Goal: Task Accomplishment & Management: Manage account settings

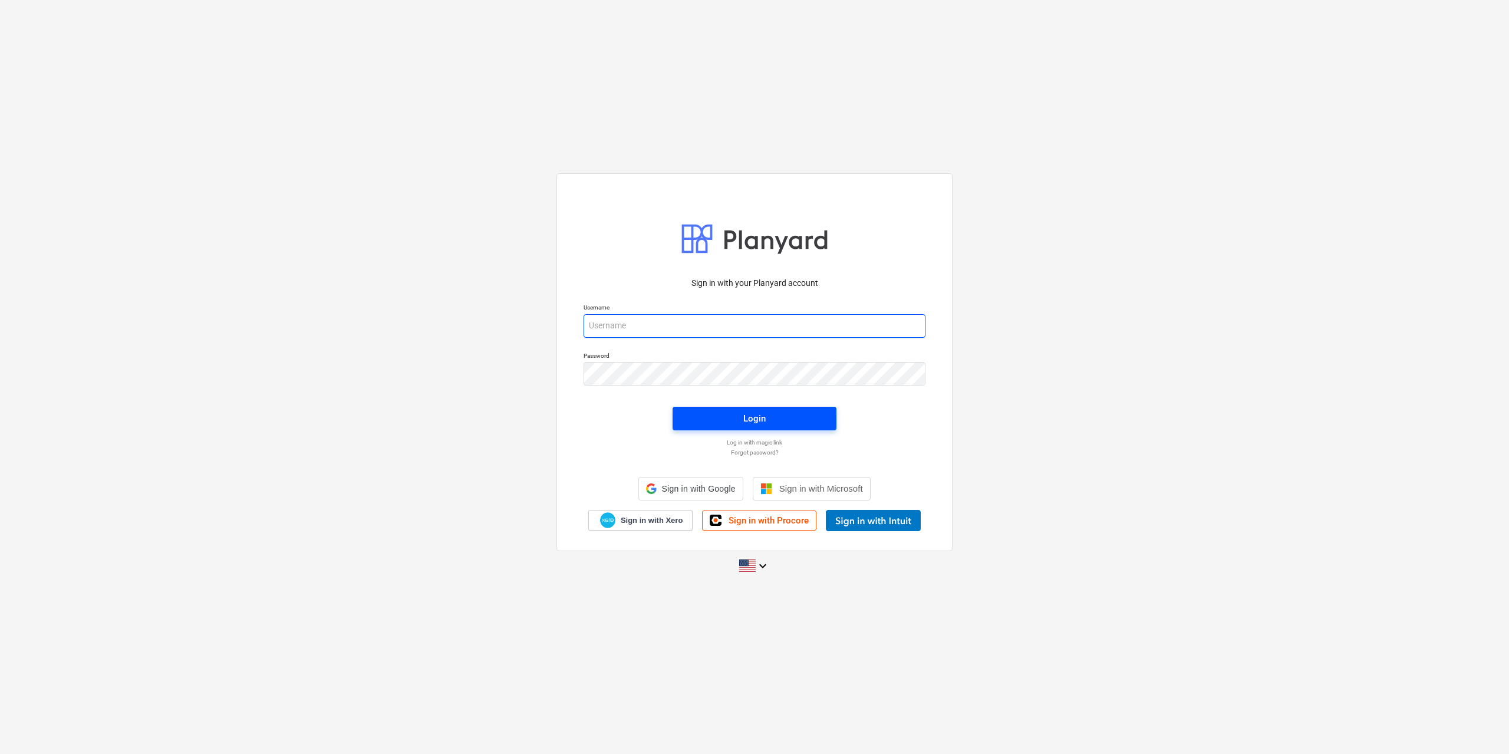
type input "[EMAIL_ADDRESS][DOMAIN_NAME]"
click at [735, 416] on span "Login" at bounding box center [755, 418] width 136 height 15
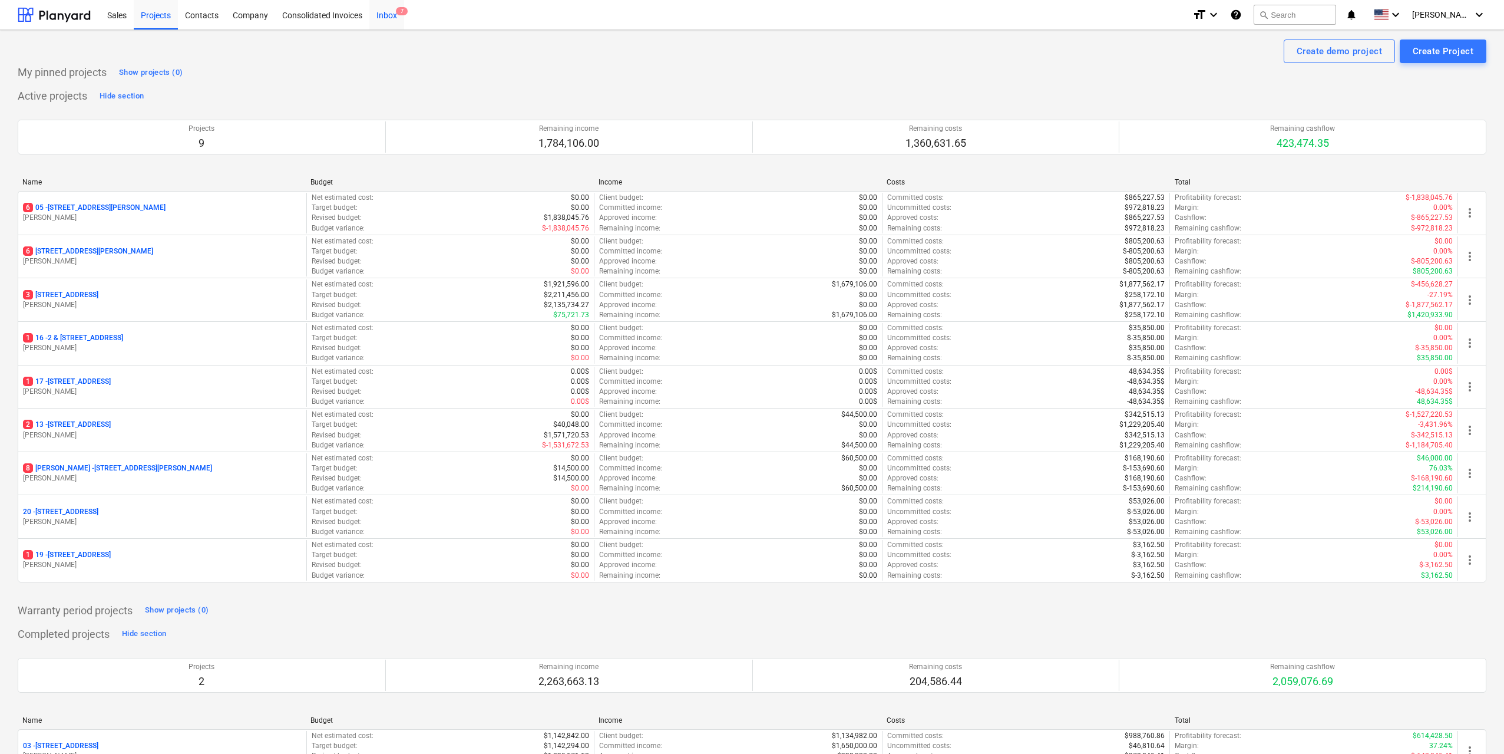
click at [400, 15] on span "7" at bounding box center [402, 11] width 12 height 8
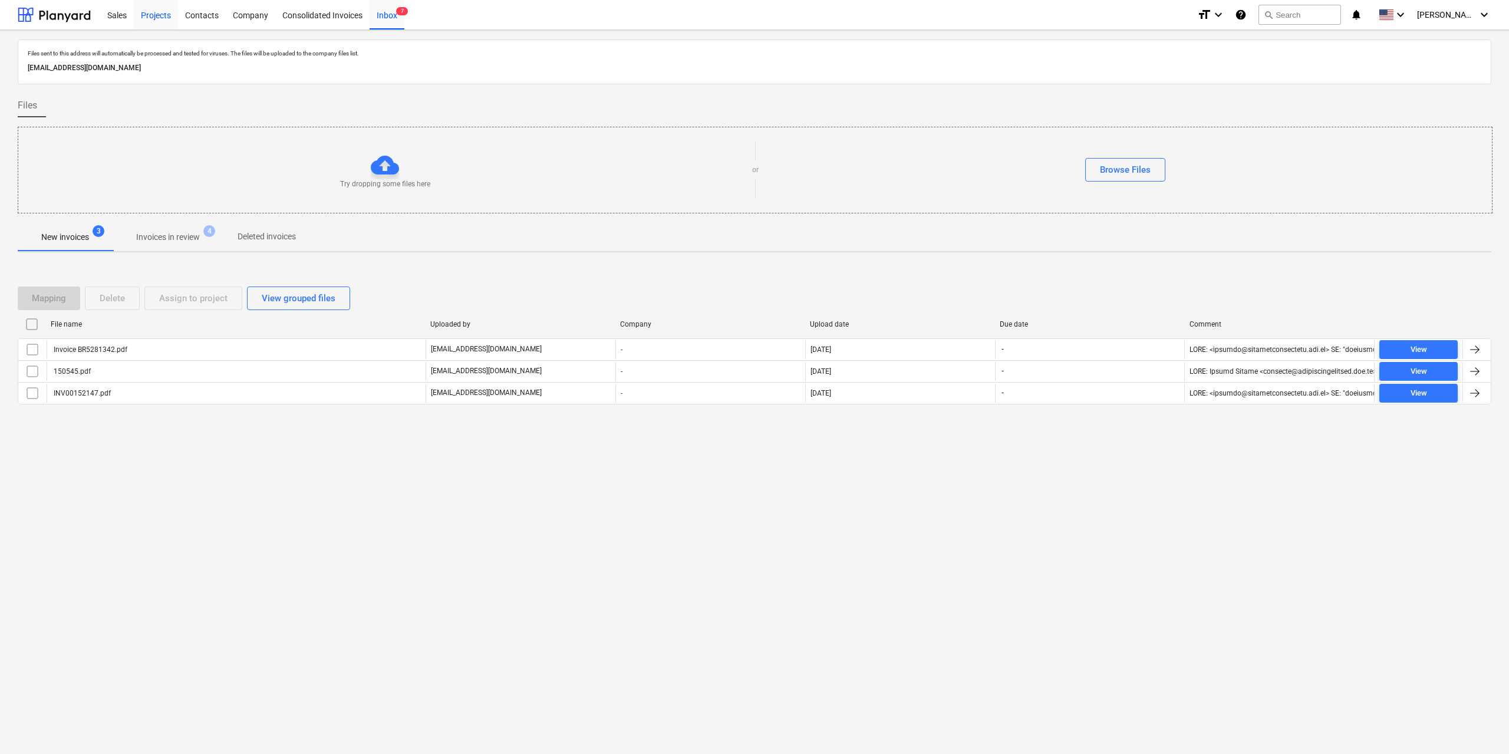
click at [162, 14] on div "Projects" at bounding box center [156, 14] width 44 height 30
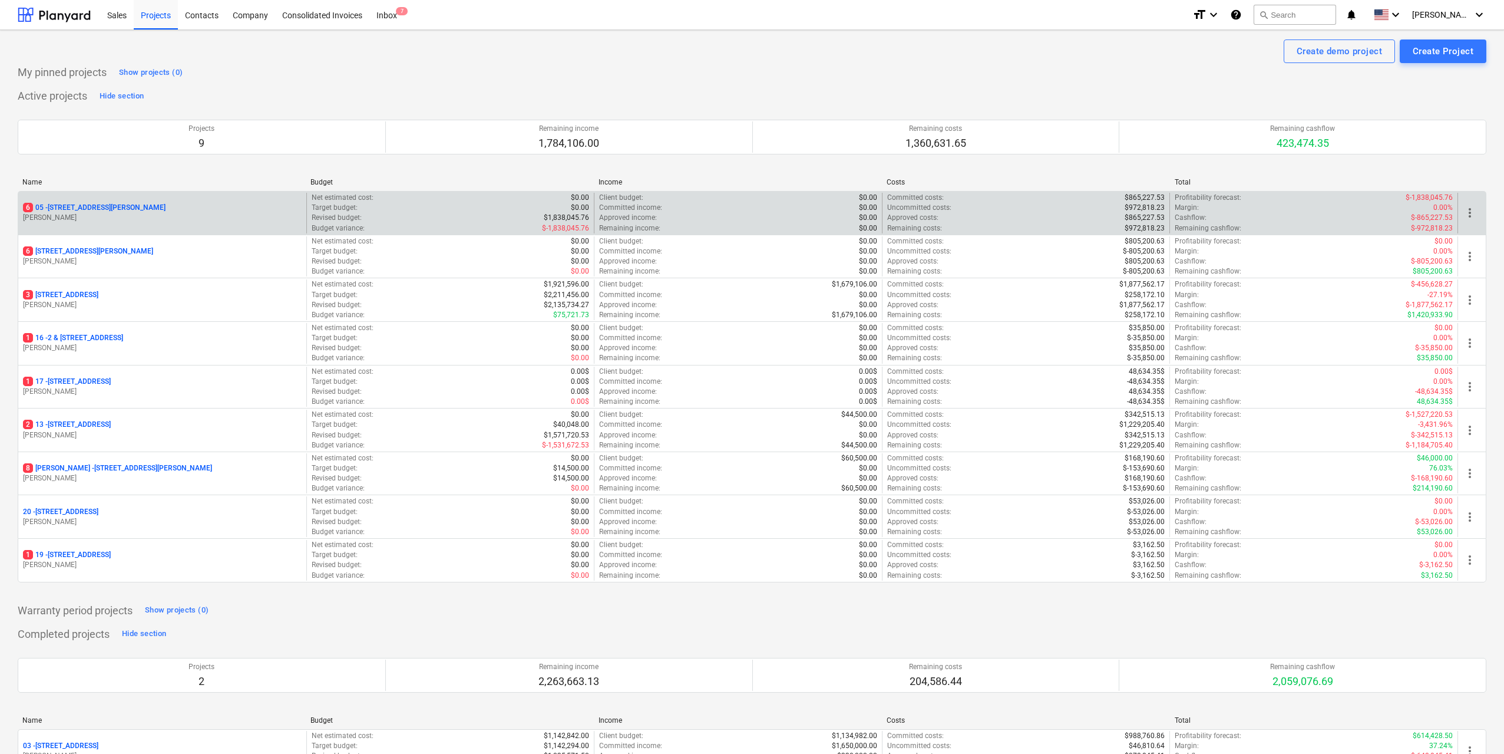
click at [109, 215] on p "[PERSON_NAME]" at bounding box center [162, 218] width 279 height 10
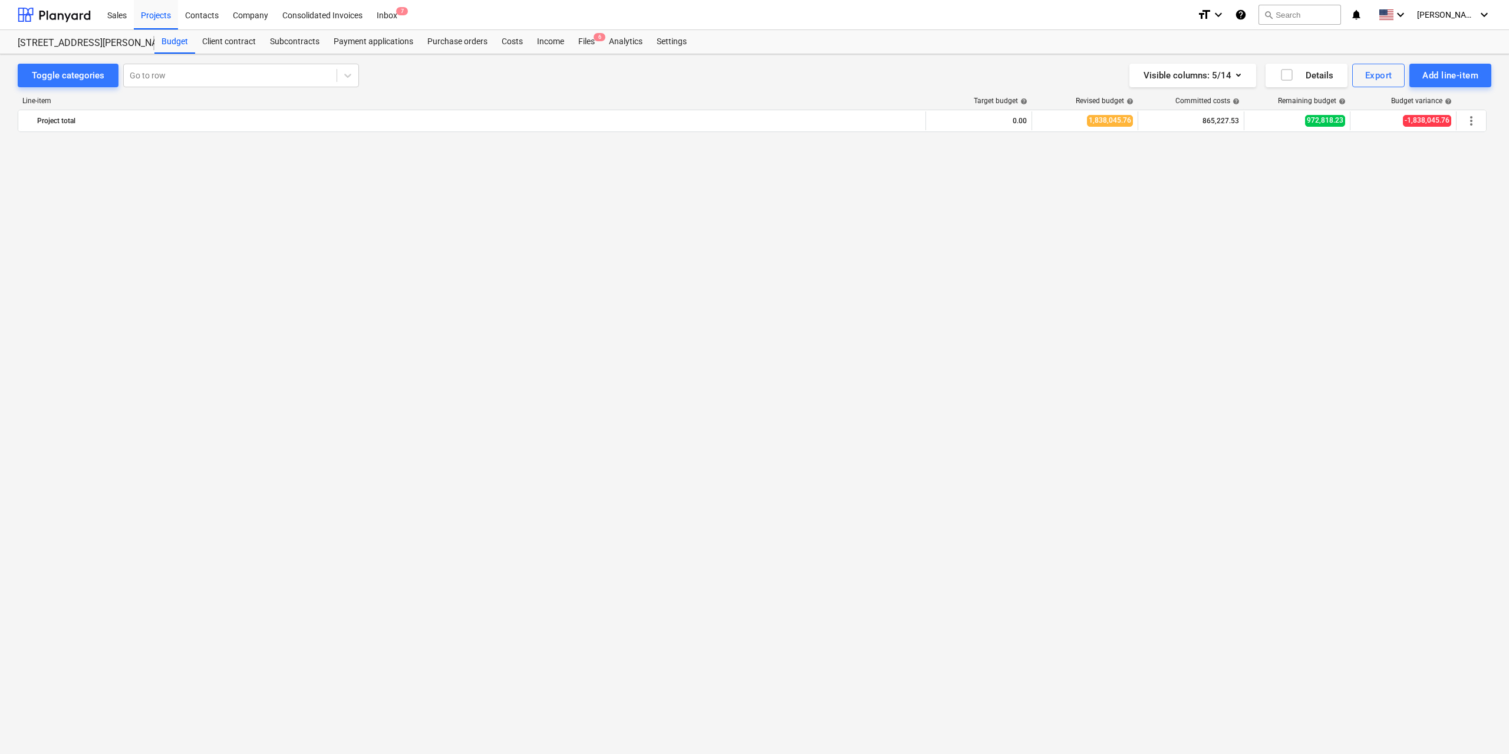
scroll to position [1533, 0]
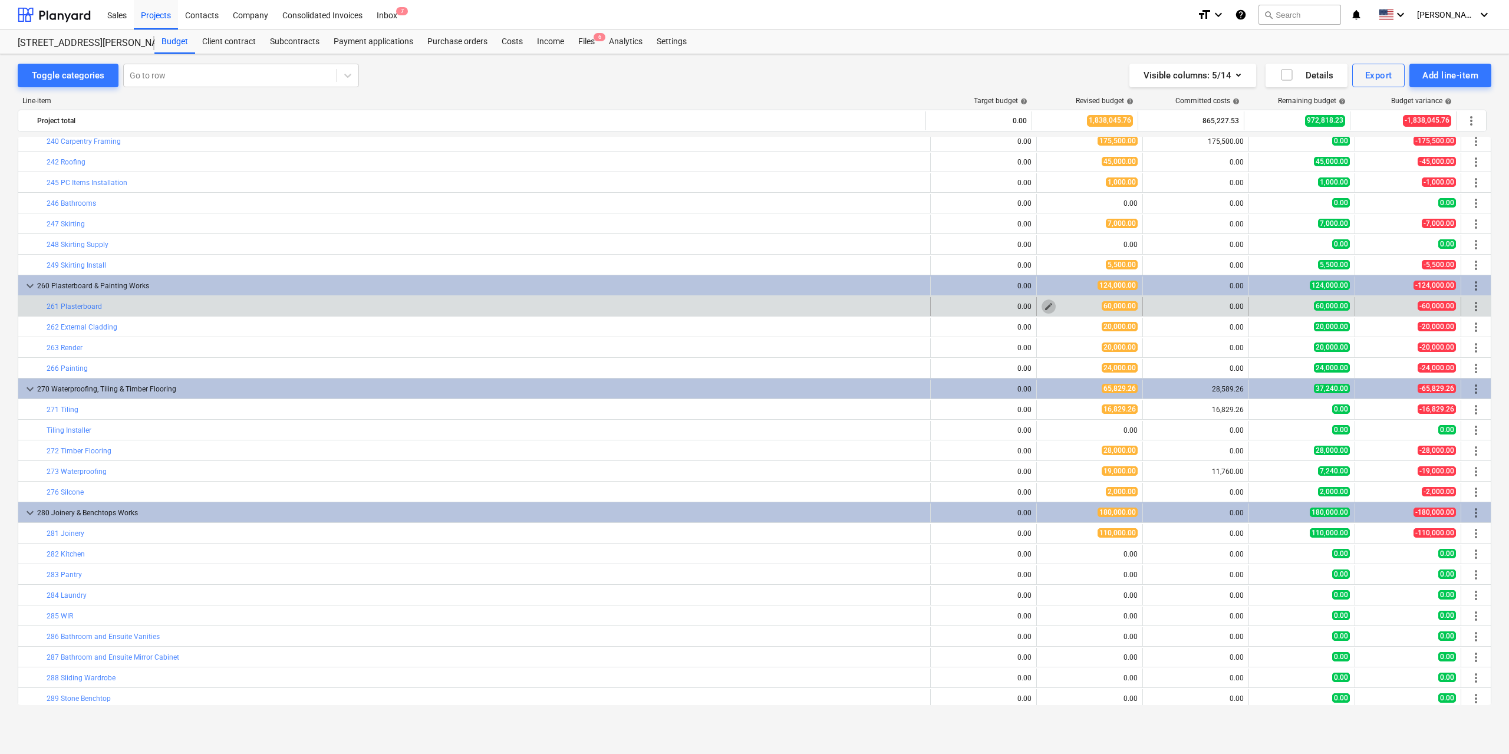
click at [1044, 307] on span "edit" at bounding box center [1048, 306] width 9 height 9
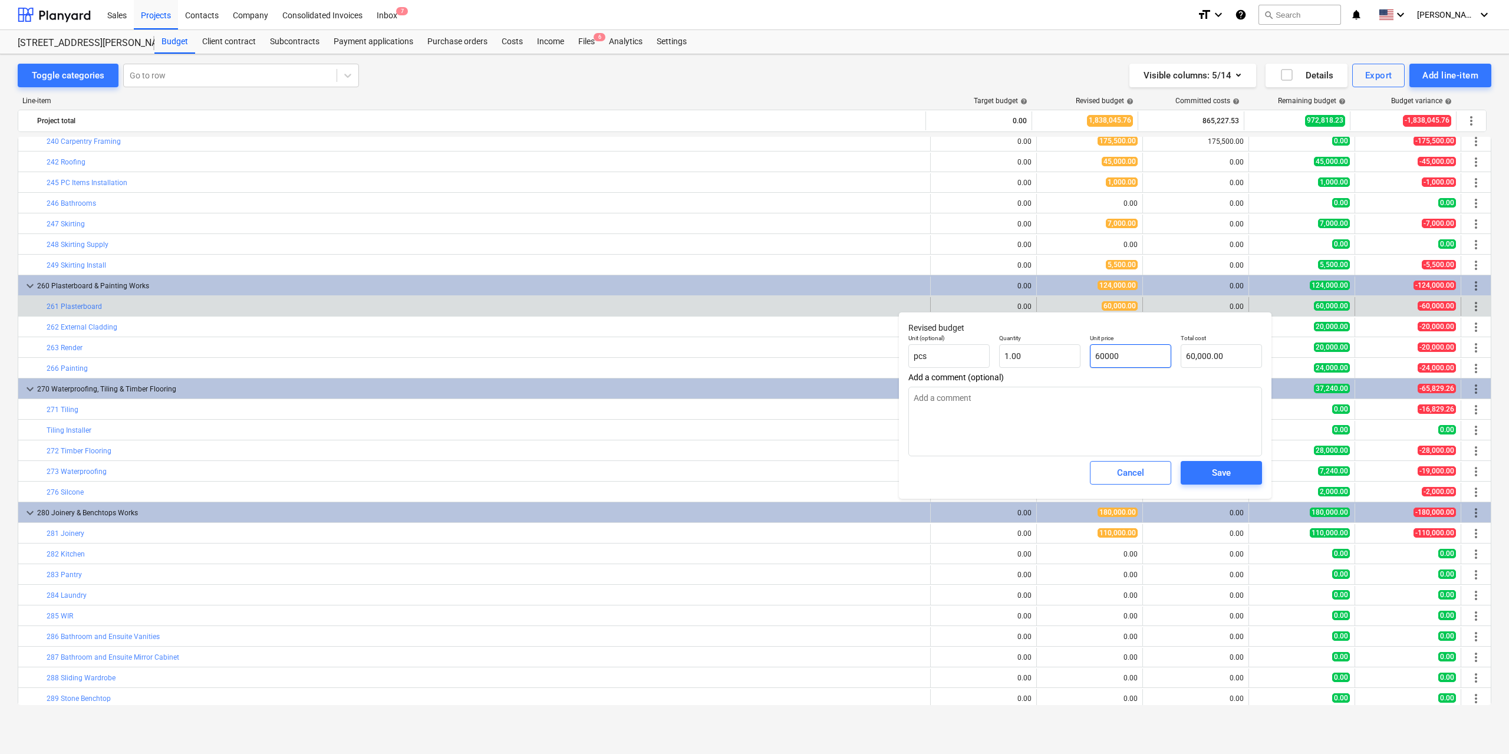
click at [1127, 354] on input "60000" at bounding box center [1130, 356] width 81 height 24
type input "6"
type textarea "x"
type input "6.00"
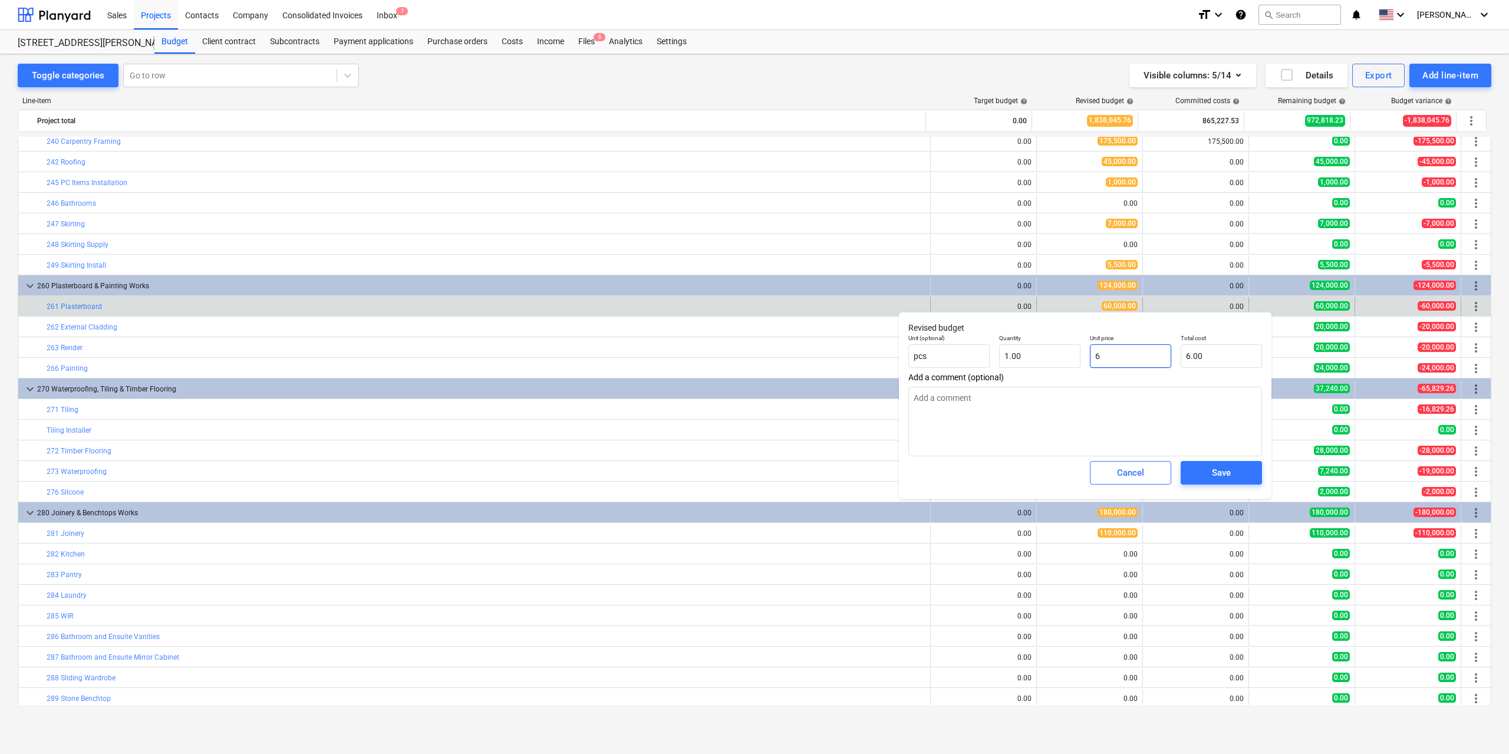
type input "63"
type textarea "x"
type input "63.00"
type input "630"
type textarea "x"
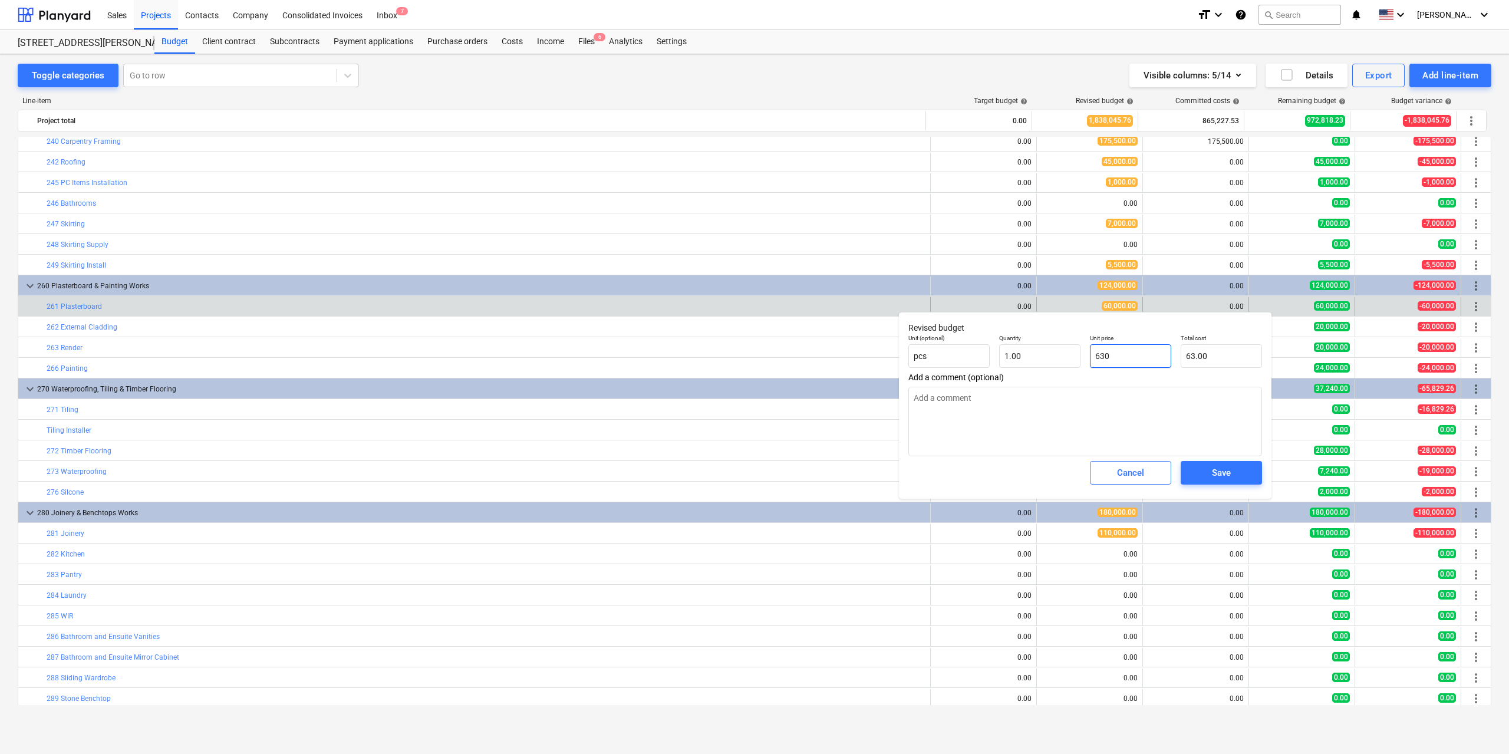
type input "630.00"
type input "6300"
type textarea "x"
type input "6,300.00"
type input "63000"
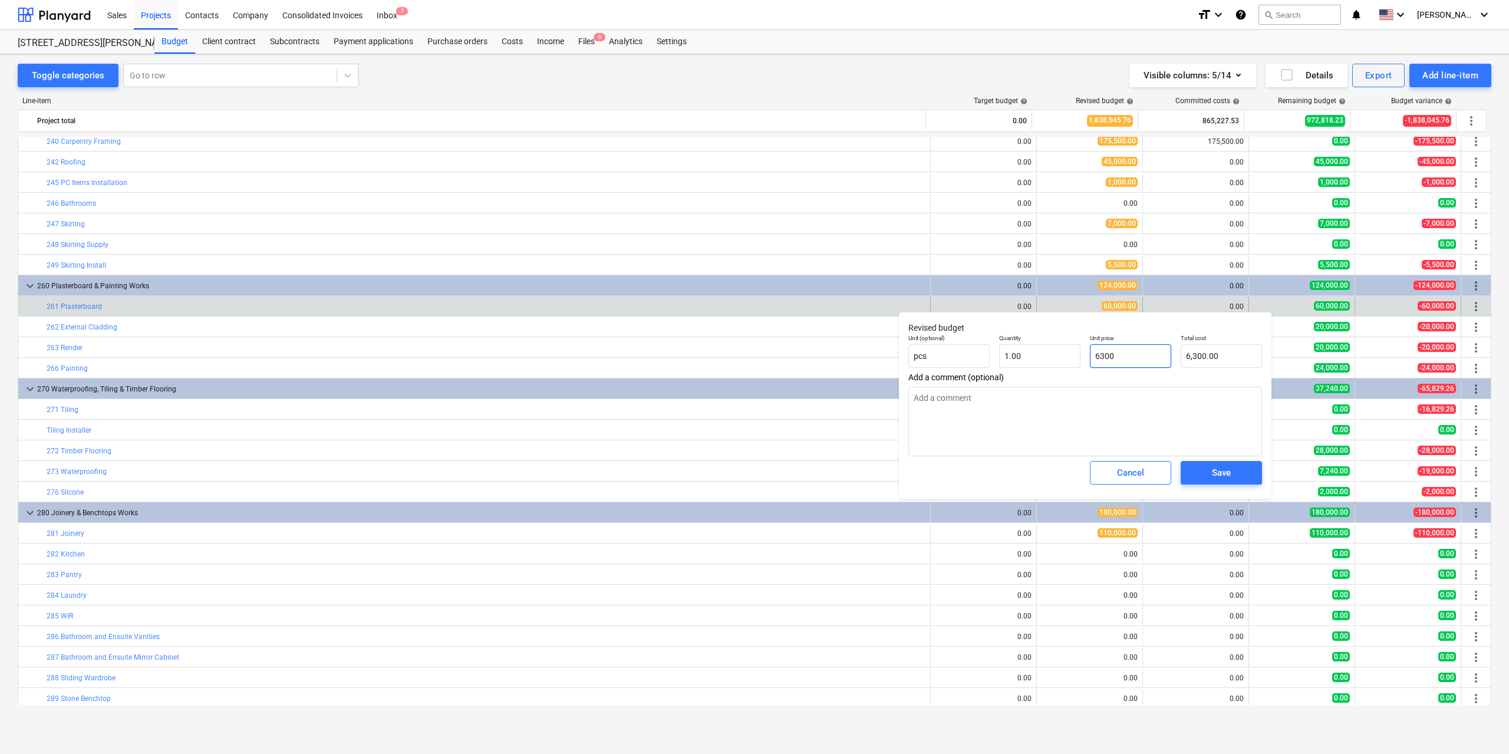
type textarea "x"
type input "63,000.00"
click at [1214, 472] on div "Save" at bounding box center [1221, 472] width 19 height 15
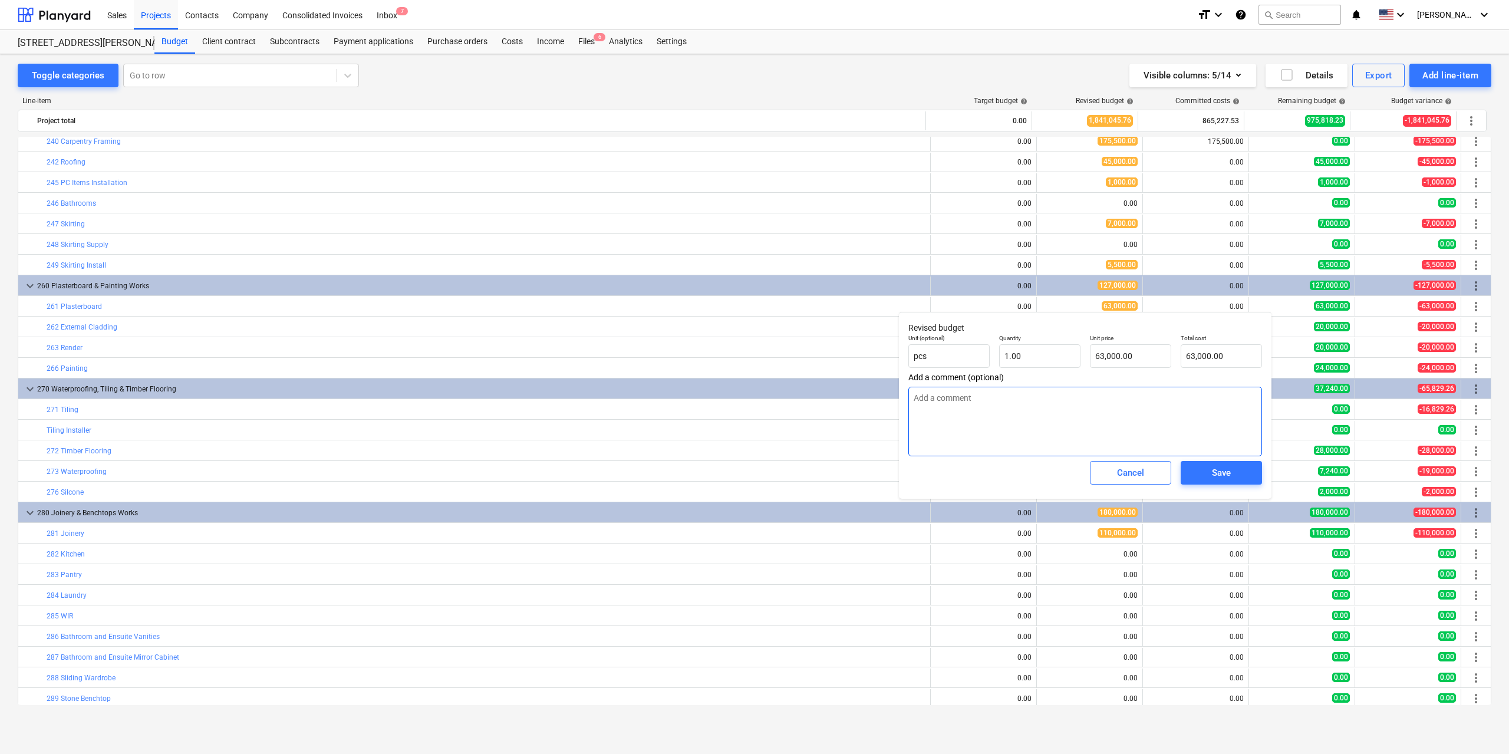
type textarea "x"
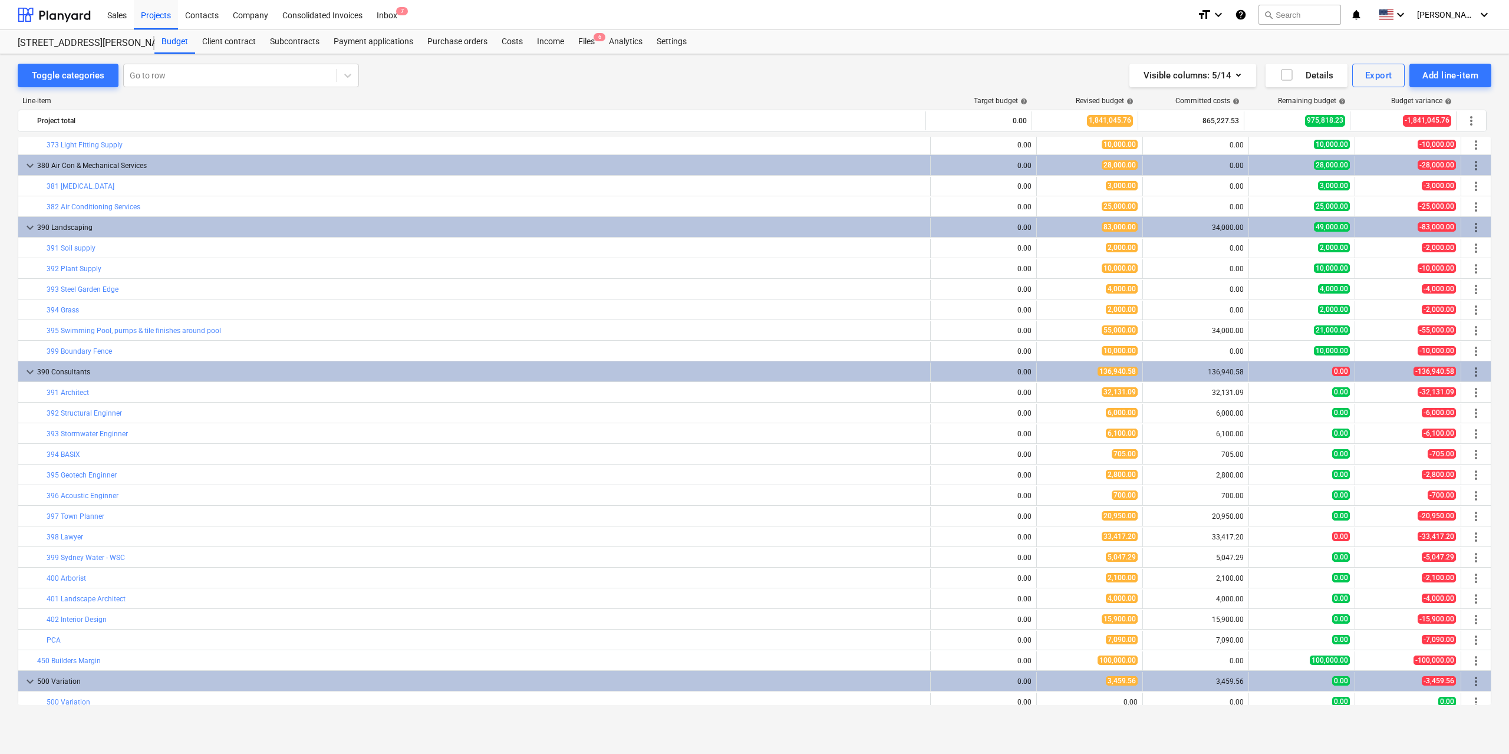
scroll to position [3144, 0]
